Goal: Navigation & Orientation: Find specific page/section

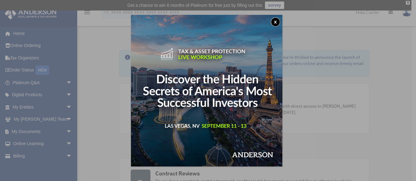
click at [279, 21] on button "x" at bounding box center [275, 21] width 9 height 9
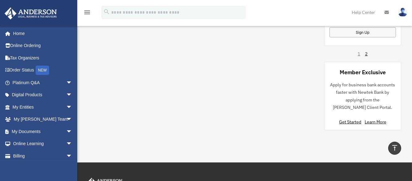
scroll to position [617, 0]
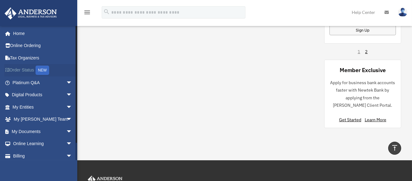
click at [22, 70] on link "Order Status NEW" at bounding box center [42, 70] width 77 height 13
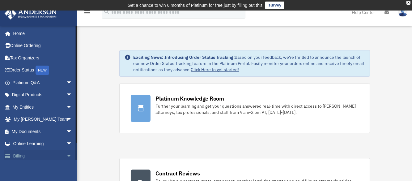
click at [12, 157] on span at bounding box center [11, 156] width 5 height 4
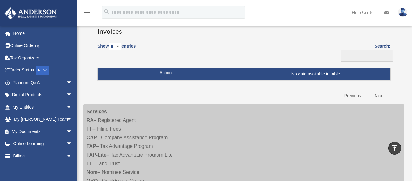
scroll to position [50, 0]
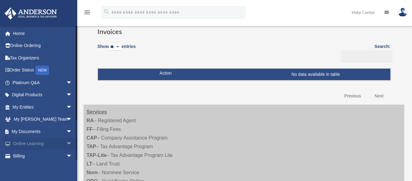
click at [21, 142] on link "Online Learning arrow_drop_down" at bounding box center [42, 144] width 77 height 12
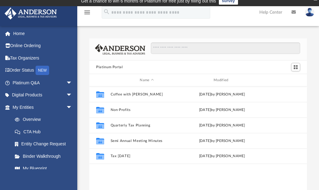
scroll to position [2, 0]
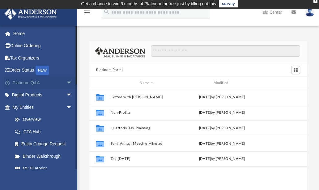
click at [32, 83] on link "Platinum Q&A arrow_drop_down" at bounding box center [42, 82] width 77 height 12
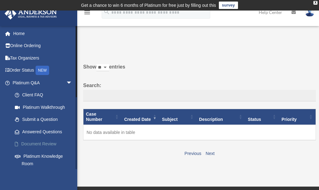
click at [50, 141] on link "Document Review" at bounding box center [45, 144] width 73 height 12
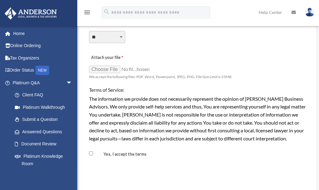
scroll to position [495, 0]
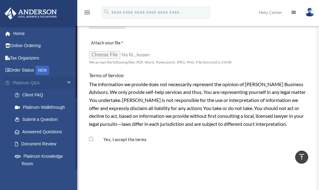
click at [66, 83] on span "arrow_drop_down" at bounding box center [72, 82] width 12 height 13
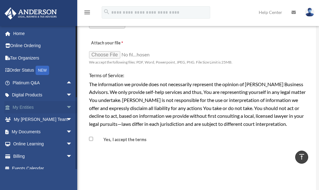
click at [66, 104] on span "arrow_drop_down" at bounding box center [72, 107] width 12 height 13
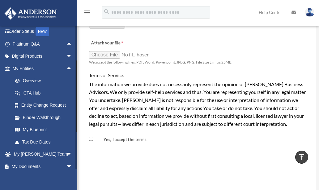
scroll to position [39, 0]
drag, startPoint x: 76, startPoint y: 120, endPoint x: 79, endPoint y: 96, distance: 23.7
click at [59, 117] on link "Binder Walkthrough" at bounding box center [45, 117] width 73 height 12
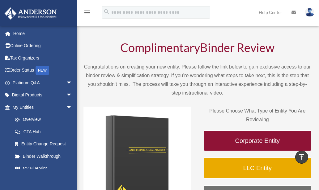
scroll to position [10, 0]
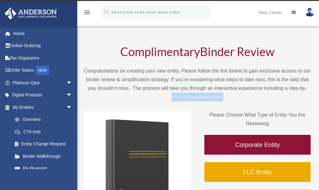
drag, startPoint x: 77, startPoint y: 103, endPoint x: 78, endPoint y: 122, distance: 19.5
click at [78, 122] on div "BR date_range Published on Last updated May 12, 2025 January 27, 2021 by cowens…" at bounding box center [198, 166] width 242 height 291
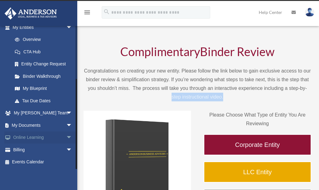
drag, startPoint x: 76, startPoint y: 132, endPoint x: 74, endPoint y: 134, distance: 3.3
click at [74, 134] on div "oranetta25@gmail.com Sign Out oranetta25@gmail.com Home Online Ordering Tax Org…" at bounding box center [38, 97] width 77 height 143
click at [66, 111] on span "arrow_drop_down" at bounding box center [72, 113] width 12 height 13
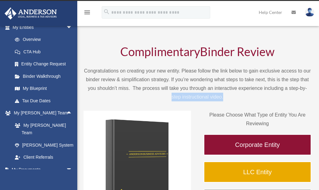
click at [117, 94] on p "Congratulations on creating your new entity. Please follow the link below to ga…" at bounding box center [197, 83] width 228 height 35
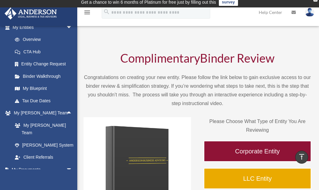
scroll to position [2, 0]
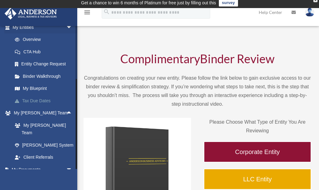
click at [49, 100] on link "Tax Due Dates" at bounding box center [45, 100] width 73 height 12
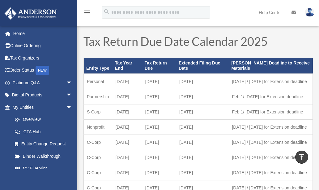
scroll to position [13, 0]
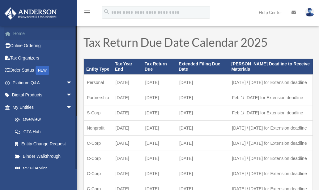
click at [33, 37] on link "Home" at bounding box center [42, 33] width 77 height 12
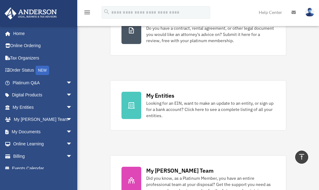
scroll to position [147, 0]
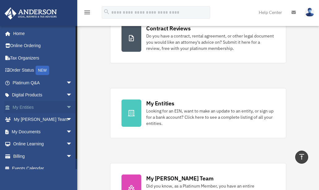
click at [66, 104] on span "arrow_drop_down" at bounding box center [72, 107] width 12 height 13
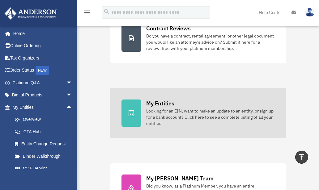
click at [132, 113] on icon at bounding box center [131, 113] width 7 height 6
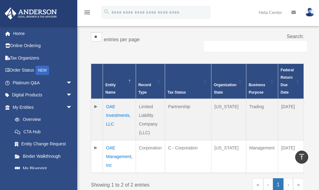
scroll to position [122, 0]
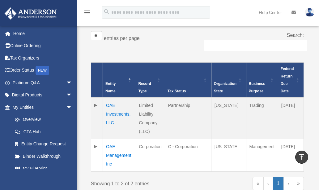
click at [119, 112] on td "OAE Investments, LLC" at bounding box center [119, 117] width 33 height 41
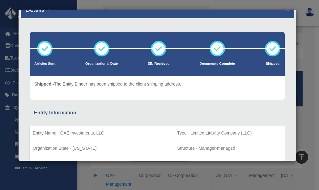
scroll to position [0, 0]
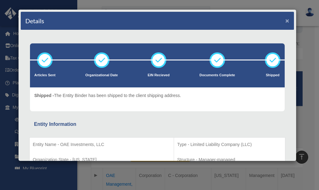
click at [285, 18] on button "×" at bounding box center [287, 20] width 4 height 6
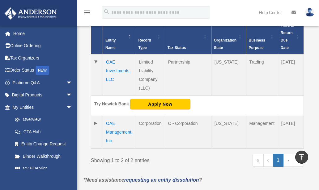
scroll to position [174, 0]
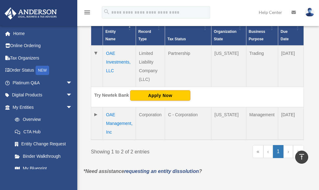
click at [114, 122] on td "OAE Management, Inc" at bounding box center [119, 123] width 33 height 33
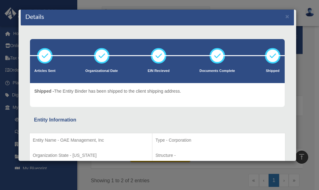
scroll to position [0, 0]
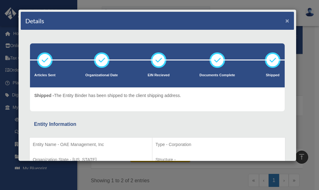
click at [285, 21] on button "×" at bounding box center [287, 20] width 4 height 6
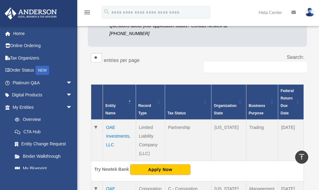
scroll to position [97, 0]
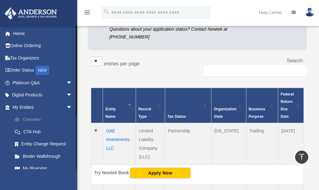
click at [44, 120] on link "Overview" at bounding box center [45, 119] width 73 height 12
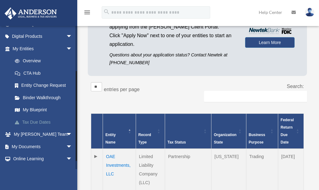
scroll to position [80, 0]
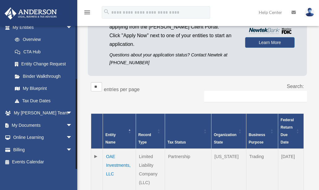
drag, startPoint x: 77, startPoint y: 63, endPoint x: 65, endPoint y: 170, distance: 107.0
click at [65, 170] on div "[EMAIL_ADDRESS][DOMAIN_NAME] Sign Out [EMAIL_ADDRESS][DOMAIN_NAME] Home Online …" at bounding box center [38, 121] width 77 height 190
click at [66, 123] on span "arrow_drop_down" at bounding box center [72, 125] width 12 height 13
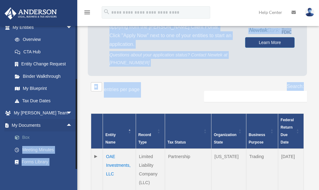
drag, startPoint x: 77, startPoint y: 124, endPoint x: 75, endPoint y: 140, distance: 16.0
click at [75, 140] on div "Overview [EMAIL_ADDRESS][DOMAIN_NAME] Sign Out [EMAIL_ADDRESS][DOMAIN_NAME] Hom…" at bounding box center [159, 113] width 319 height 322
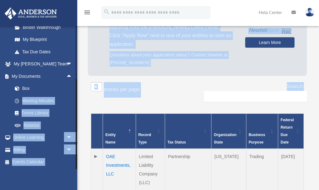
drag, startPoint x: 76, startPoint y: 158, endPoint x: 75, endPoint y: 170, distance: 12.1
click at [75, 170] on div "[EMAIL_ADDRESS][DOMAIN_NAME] Sign Out [EMAIL_ADDRESS][DOMAIN_NAME] Home Online …" at bounding box center [38, 121] width 77 height 190
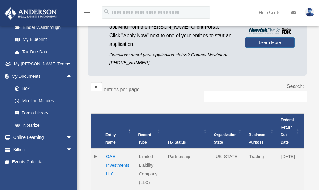
click at [75, 170] on div "[EMAIL_ADDRESS][DOMAIN_NAME] Sign Out [EMAIL_ADDRESS][DOMAIN_NAME] Home Online …" at bounding box center [38, 121] width 77 height 190
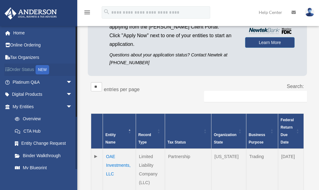
scroll to position [0, 0]
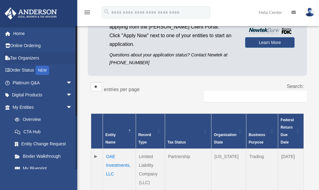
drag, startPoint x: 77, startPoint y: 68, endPoint x: 75, endPoint y: 63, distance: 5.3
click at [75, 63] on div "[EMAIL_ADDRESS][DOMAIN_NAME] Sign Out [EMAIL_ADDRESS][DOMAIN_NAME] Home Online …" at bounding box center [38, 97] width 77 height 143
